Goal: Information Seeking & Learning: Find specific fact

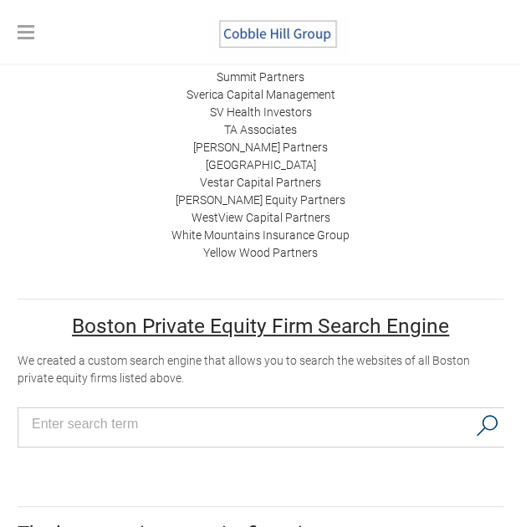
scroll to position [1435, 0]
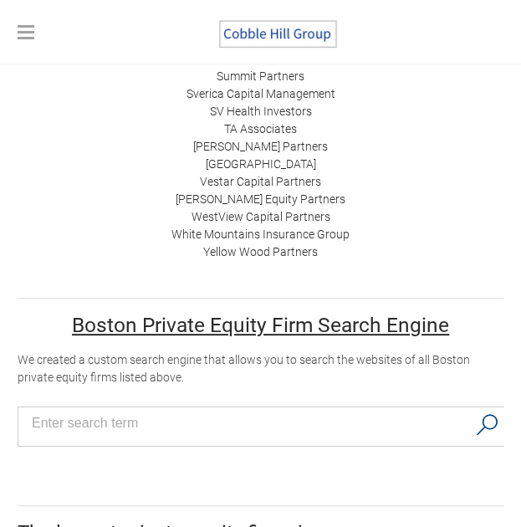
click at [78, 419] on input "Search input" at bounding box center [249, 423] width 435 height 25
type input "middle market"
click at [497, 421] on button "Search" at bounding box center [487, 424] width 34 height 35
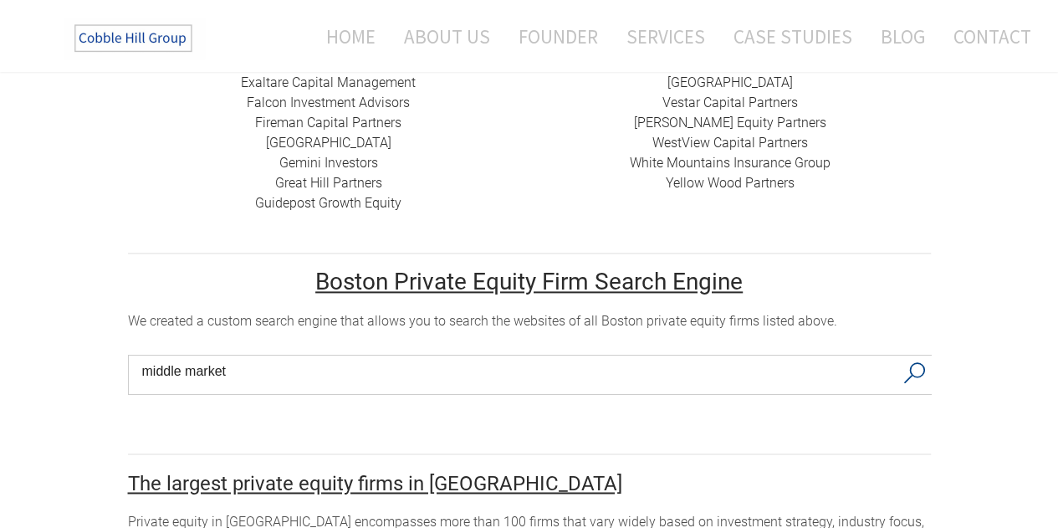
scroll to position [973, 0]
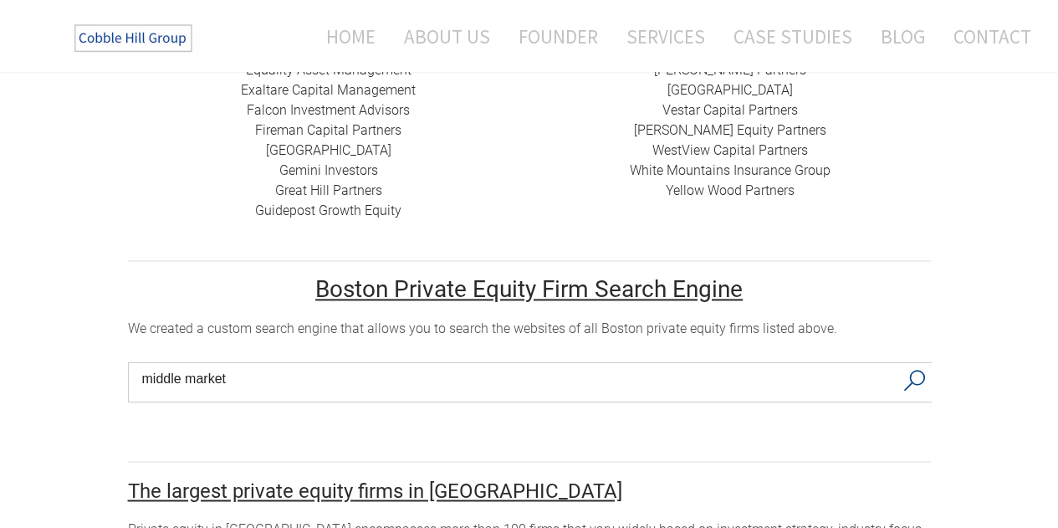
click at [907, 363] on button "Search" at bounding box center [914, 380] width 34 height 35
click at [868, 366] on input "middle market" at bounding box center [518, 378] width 752 height 25
click at [915, 363] on button "Search" at bounding box center [914, 380] width 34 height 35
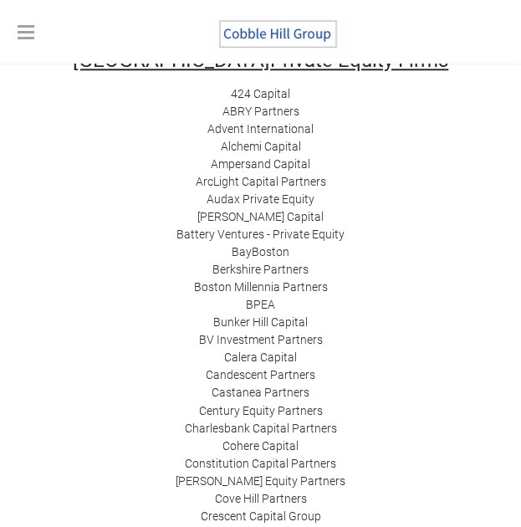
scroll to position [376, 0]
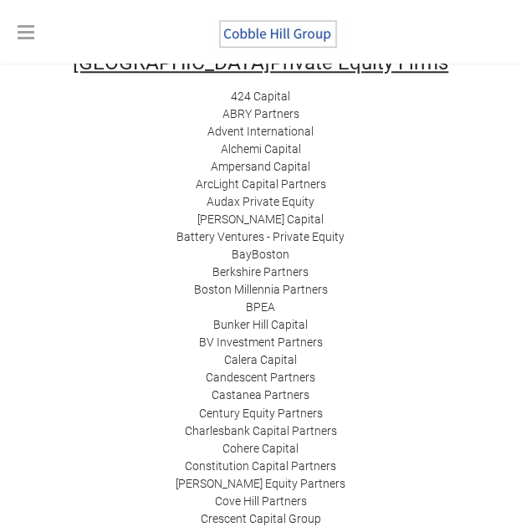
click at [255, 95] on link "424 Capital" at bounding box center [260, 95] width 59 height 13
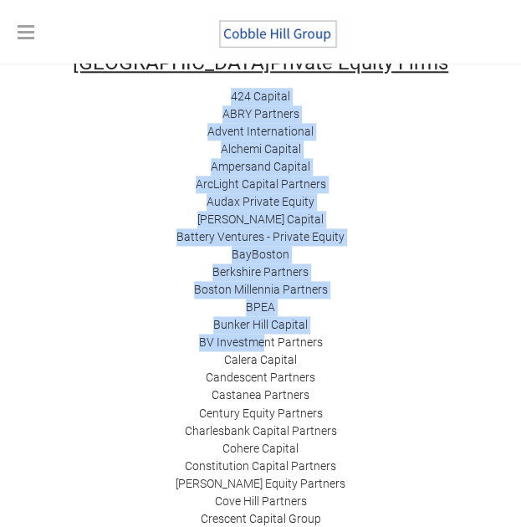
drag, startPoint x: 193, startPoint y: 94, endPoint x: 266, endPoint y: 345, distance: 261.2
click at [266, 345] on div "424 Capital ​ABRY Partners Advent International Alchemi Capital ​Ampersand Capi…" at bounding box center [261, 395] width 486 height 615
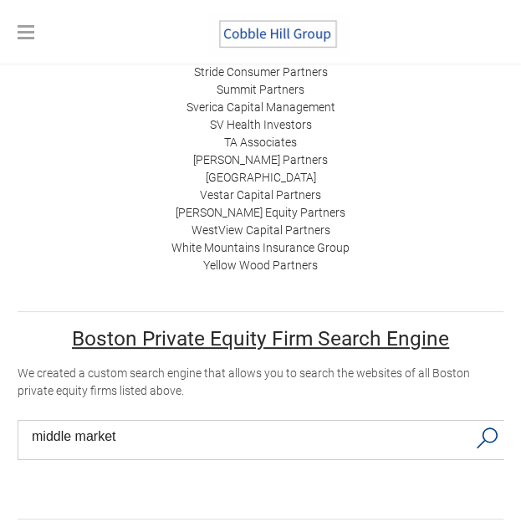
scroll to position [1422, 0]
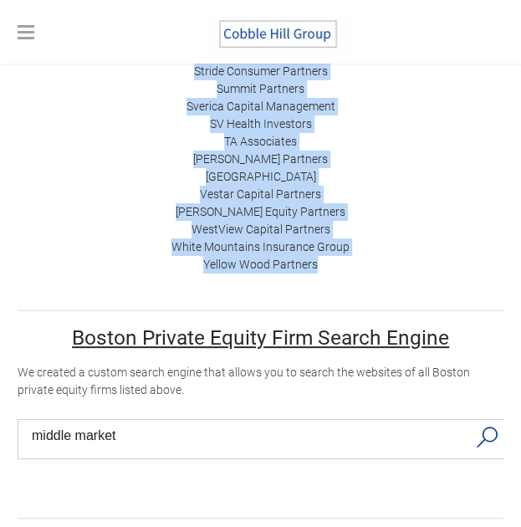
copy tr "461 Loremip ​DOLO Sitametc Adipis Elitseddoeius Tempori Utlabor ​Etdolorem Aliq…"
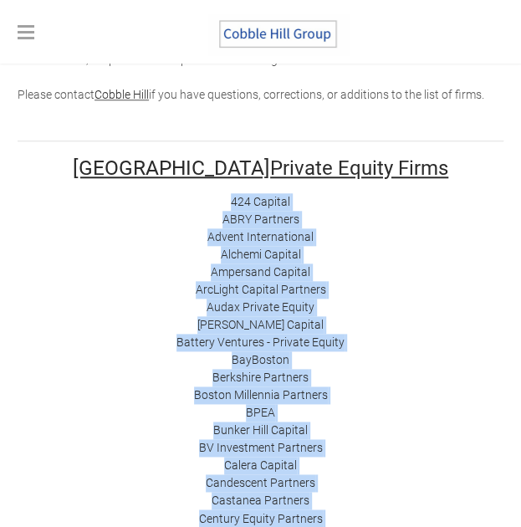
scroll to position [297, 0]
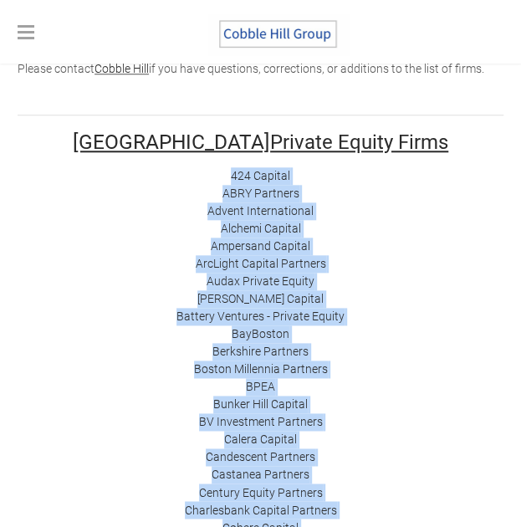
click at [217, 208] on link "Advent International" at bounding box center [260, 210] width 106 height 13
click at [222, 248] on link "​Ampersand Capital" at bounding box center [261, 245] width 100 height 13
click at [268, 227] on link "Alchemi Capital" at bounding box center [261, 228] width 80 height 13
click at [235, 285] on link "Audax Private Equity" at bounding box center [261, 280] width 108 height 13
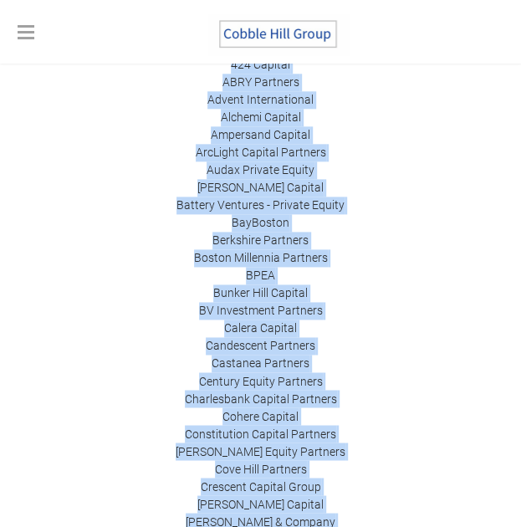
scroll to position [421, 0]
